Goal: Ask a question: Seek information or help from site administrators or community

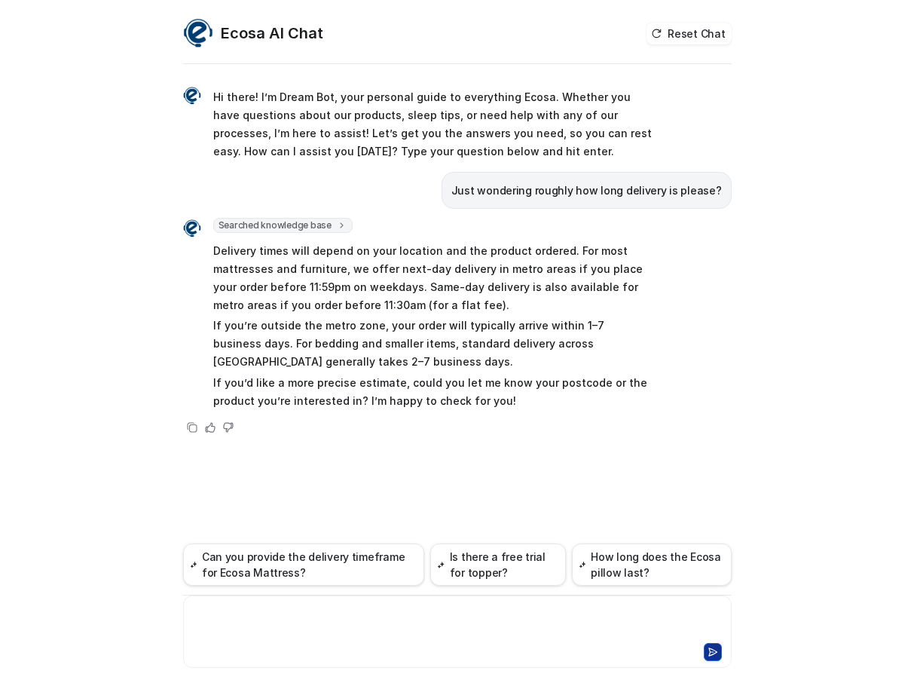
click at [447, 635] on div at bounding box center [457, 622] width 541 height 35
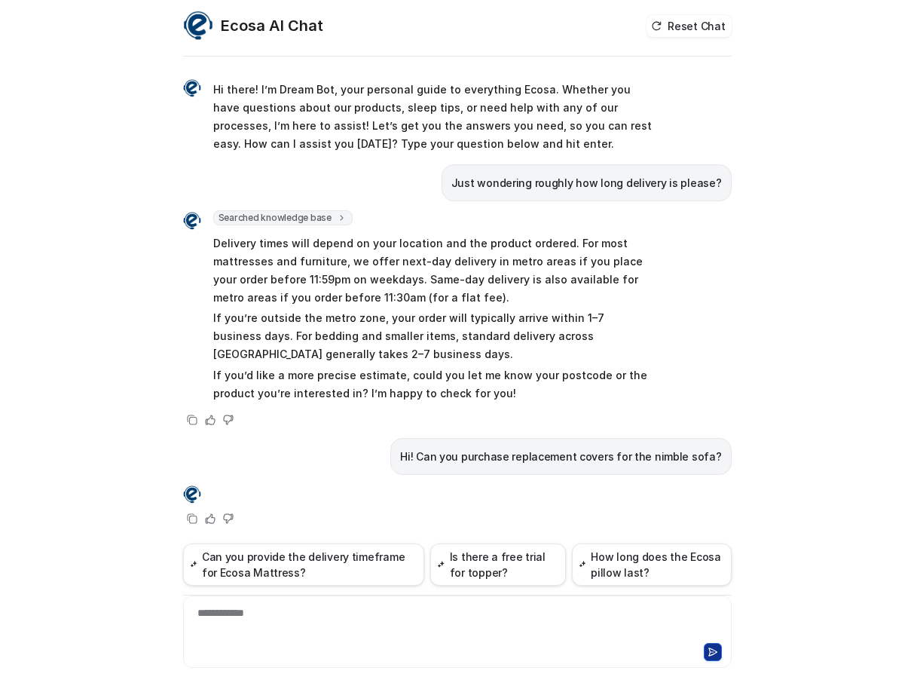
scroll to position [10, 0]
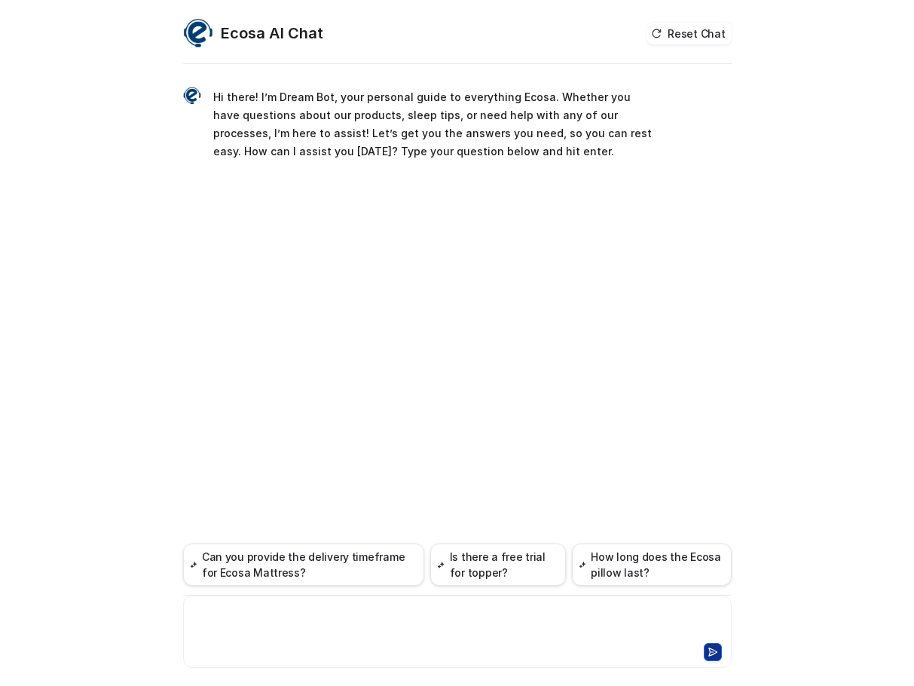
click at [393, 625] on div at bounding box center [457, 622] width 541 height 35
paste div
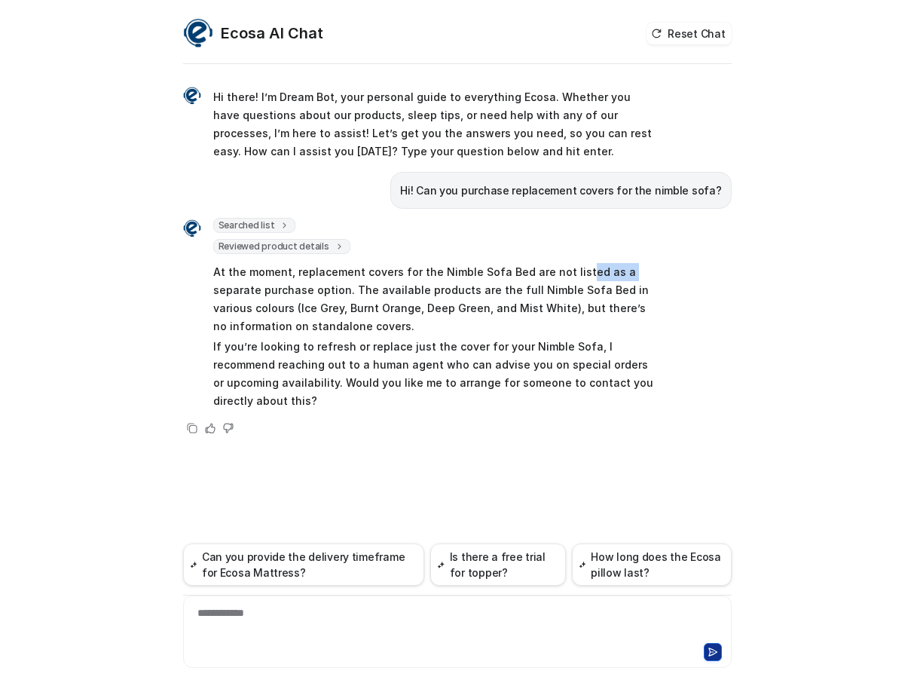
drag, startPoint x: 570, startPoint y: 265, endPoint x: 608, endPoint y: 275, distance: 39.9
click at [608, 275] on p "At the moment, replacement covers for the Nimble Sofa Bed are not listed as a s…" at bounding box center [433, 299] width 441 height 72
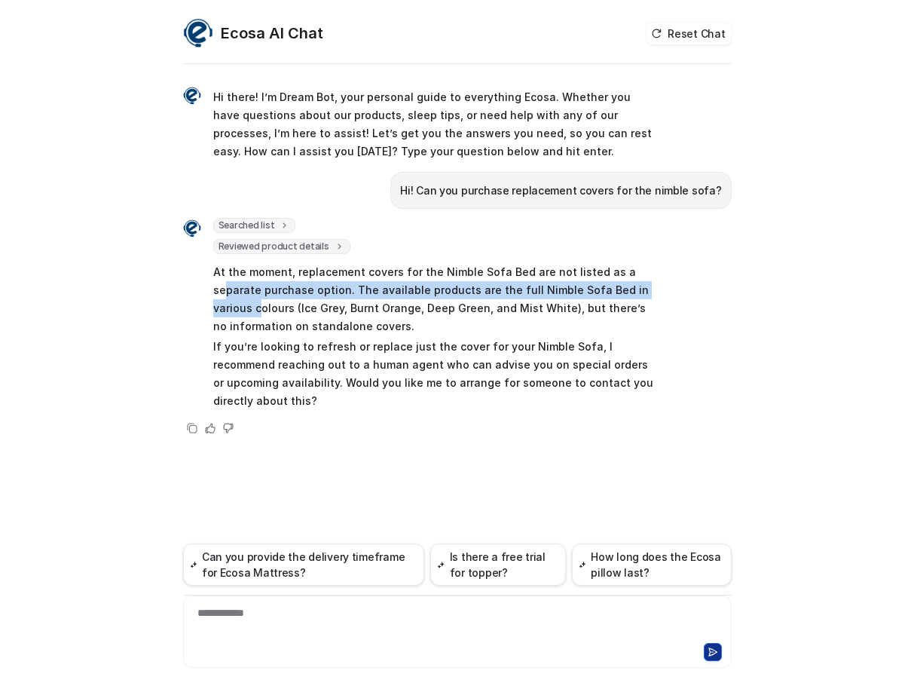
click at [622, 281] on p "At the moment, replacement covers for the Nimble Sofa Bed are not listed as a s…" at bounding box center [433, 299] width 441 height 72
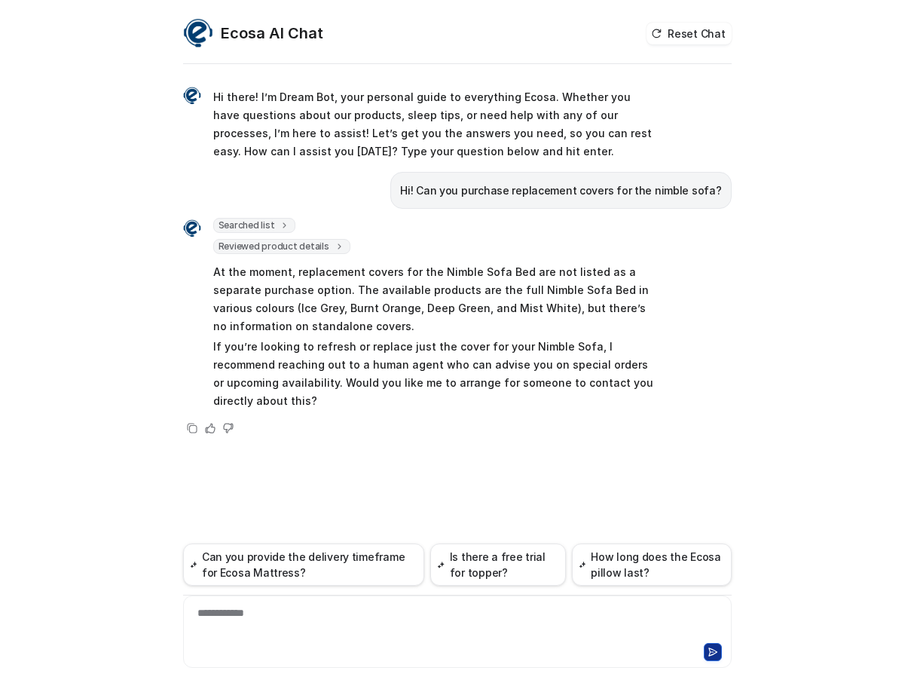
click at [483, 310] on p "At the moment, replacement covers for the Nimble Sofa Bed are not listed as a s…" at bounding box center [433, 299] width 441 height 72
click at [582, 263] on p "At the moment, replacement covers for the Nimble Sofa Bed are not listed as a s…" at bounding box center [433, 299] width 441 height 72
click at [455, 307] on p "At the moment, replacement covers for the Nimble Sofa Bed are not listed as a s…" at bounding box center [433, 299] width 441 height 72
click at [390, 279] on p "At the moment, replacement covers for the Nimble Sofa Bed are not listed as a s…" at bounding box center [433, 299] width 441 height 72
click at [313, 280] on p "At the moment, replacement covers for the Nimble Sofa Bed are not listed as a s…" at bounding box center [433, 299] width 441 height 72
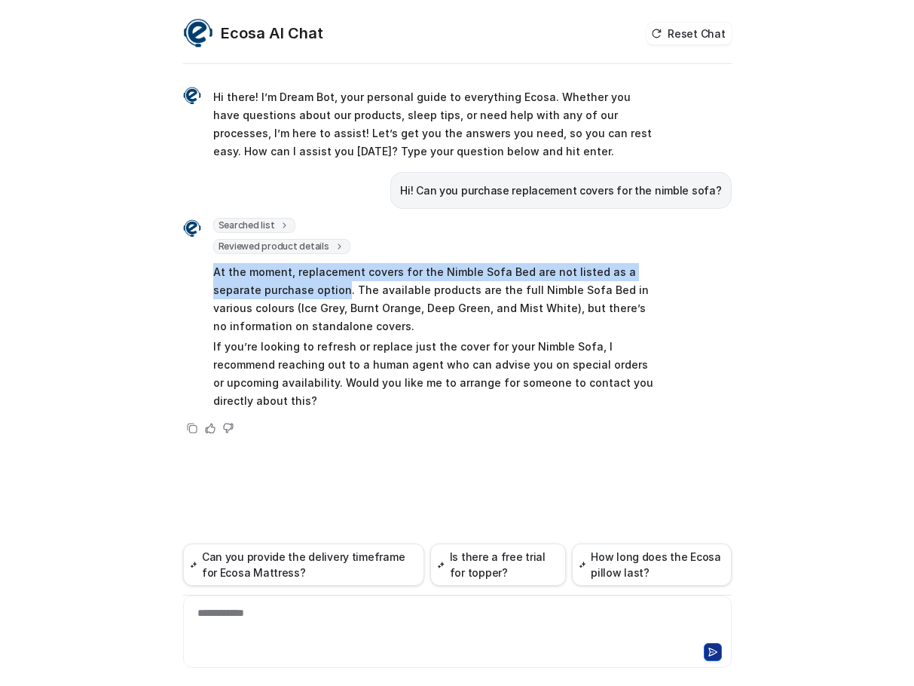
drag, startPoint x: 210, startPoint y: 270, endPoint x: 295, endPoint y: 290, distance: 86.8
click at [295, 290] on div "Searched list url : "https://www.ecosa.com.au/module/ecosafeeds/Feeds?feedid=34…" at bounding box center [418, 315] width 471 height 195
copy p "At the moment, replacement covers for the Nimble Sofa Bed are not listed as a s…"
